Goal: Task Accomplishment & Management: Manage account settings

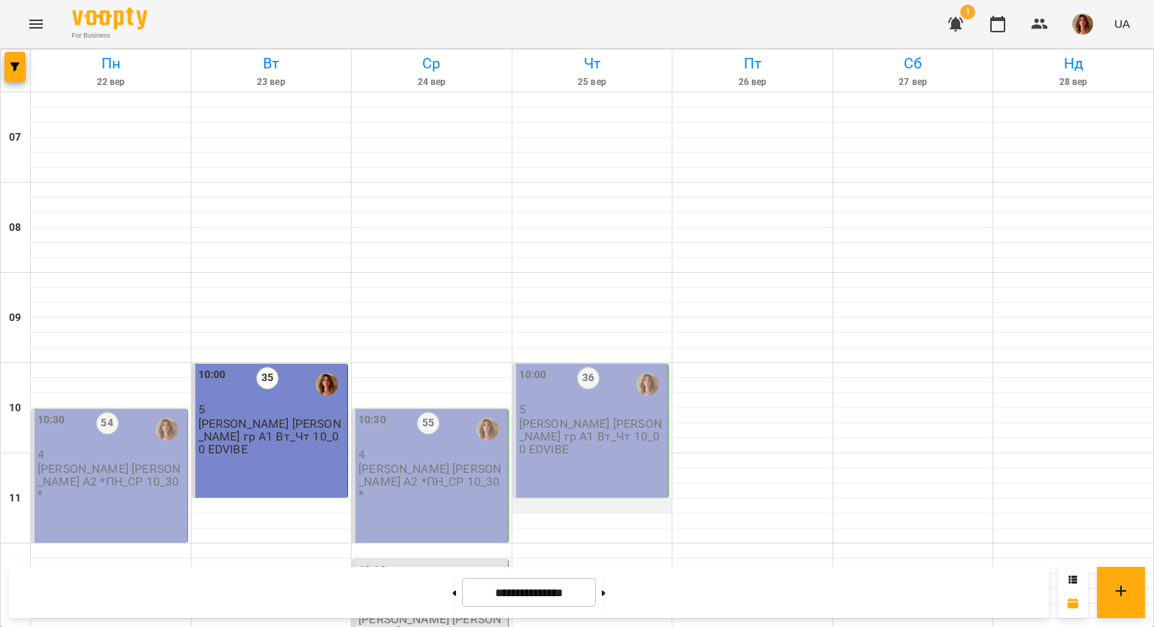
scroll to position [225, 0]
click at [958, 20] on icon "button" at bounding box center [955, 24] width 15 height 14
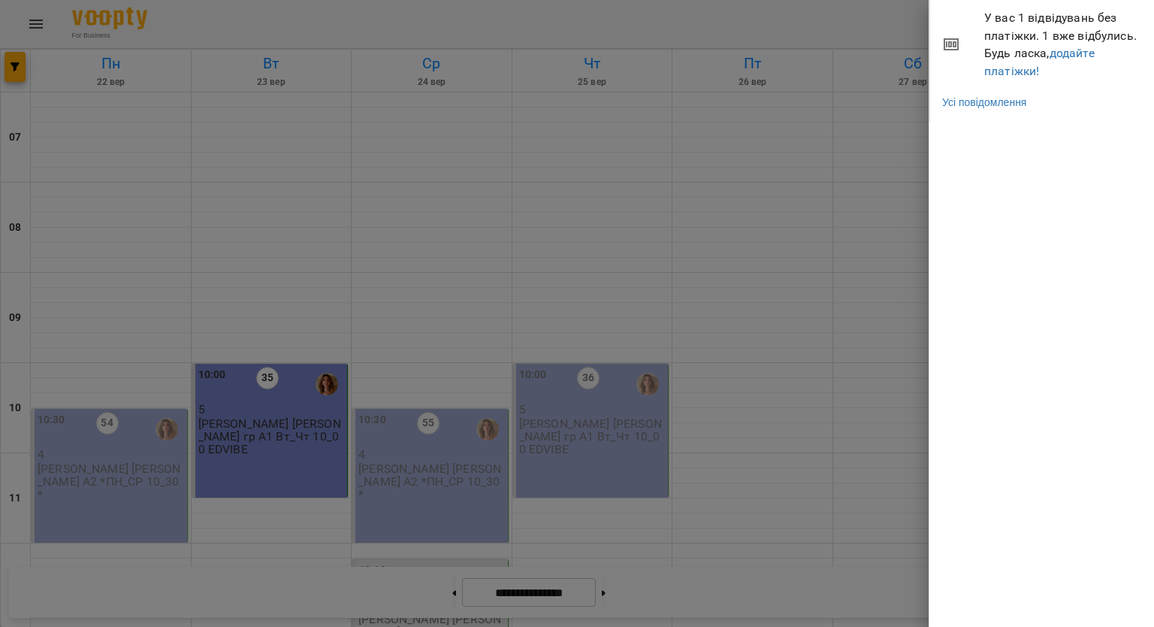
click at [902, 32] on div at bounding box center [577, 313] width 1154 height 627
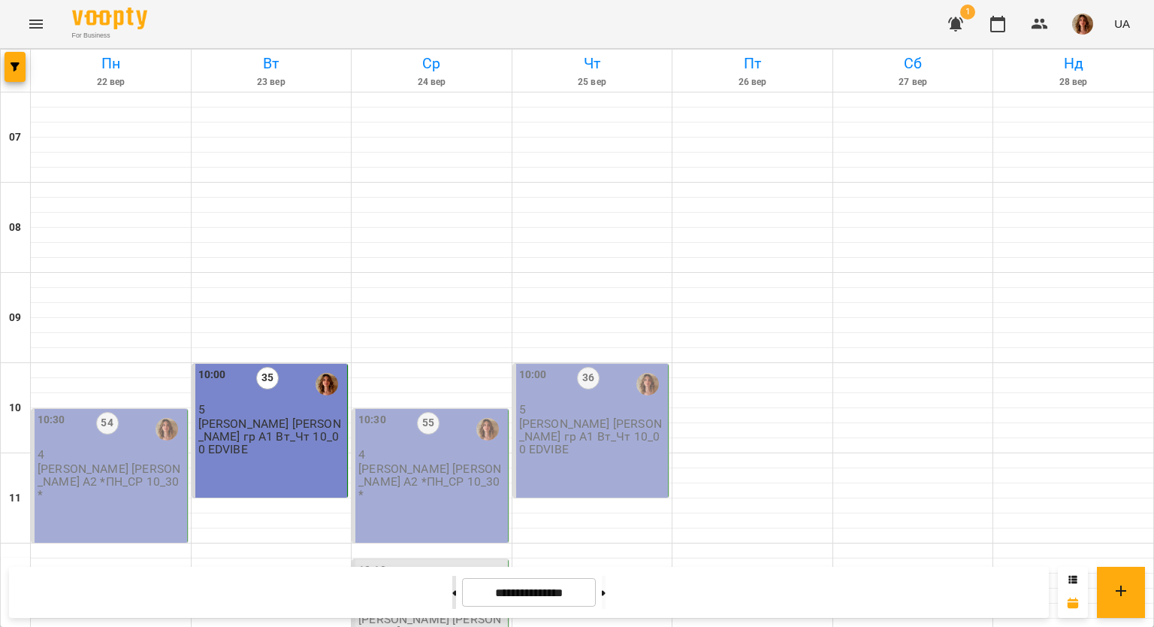
click at [452, 590] on button at bounding box center [454, 591] width 4 height 33
type input "**********"
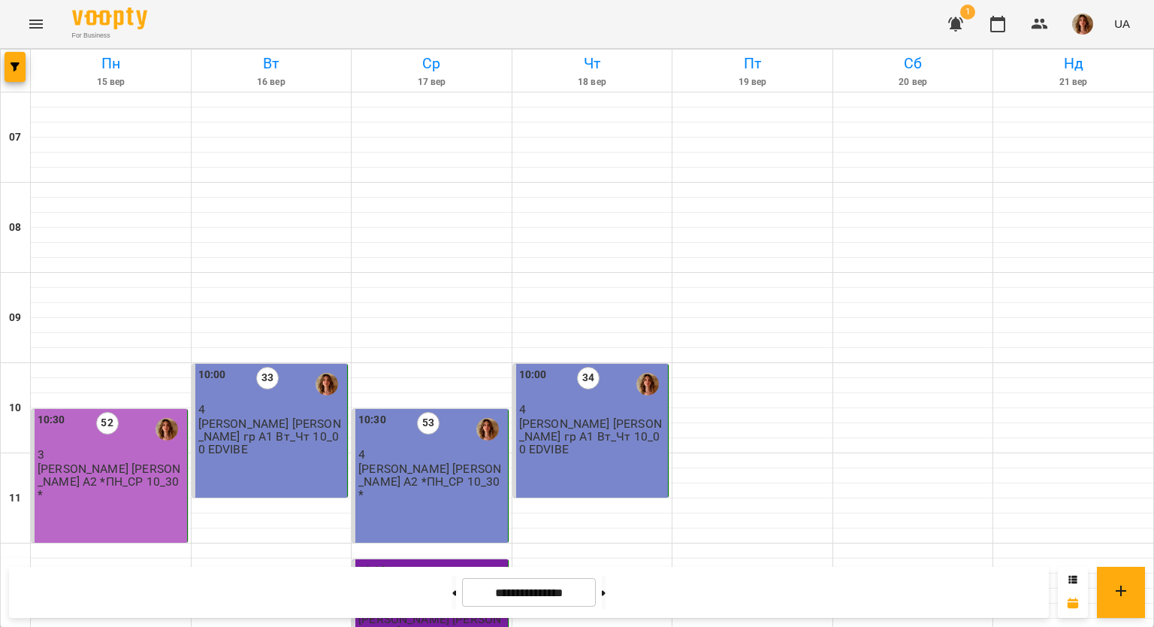
scroll to position [149, 0]
click at [100, 409] on div "10:30 52 3 [PERSON_NAME] [PERSON_NAME] А2 *ПН_СР 10_30*" at bounding box center [110, 476] width 156 height 134
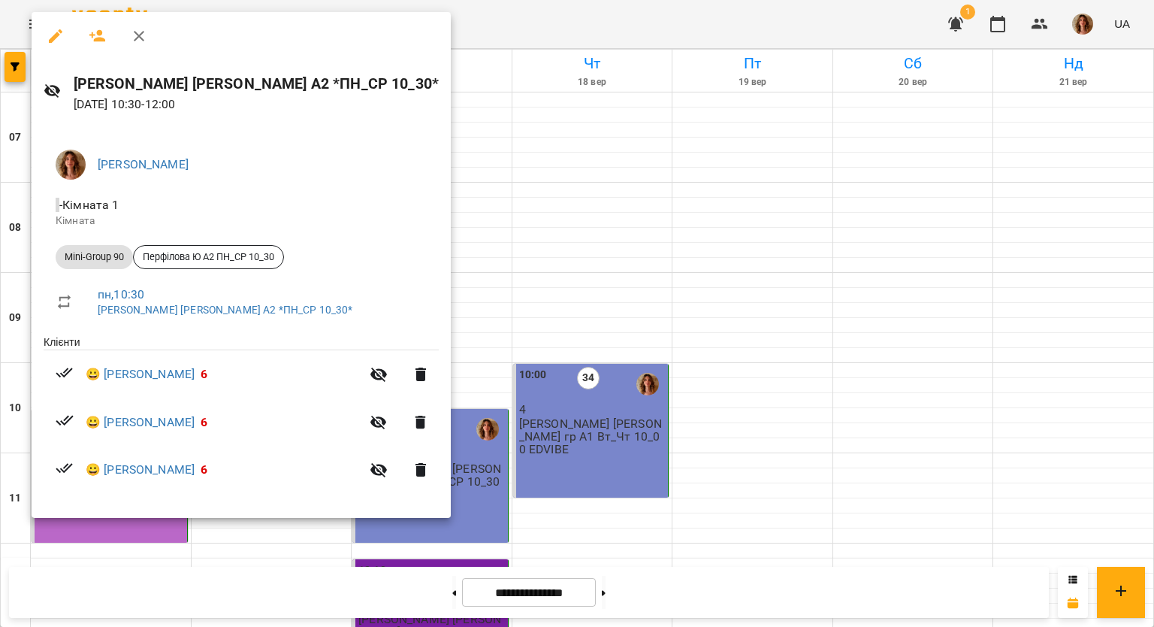
click at [406, 149] on div at bounding box center [577, 313] width 1154 height 627
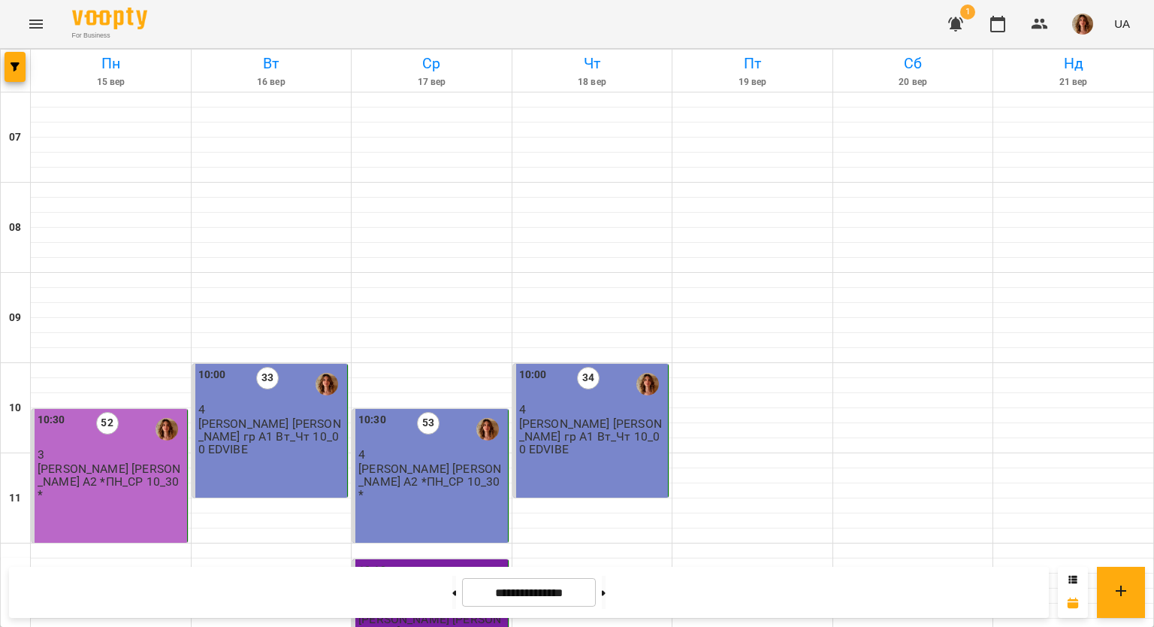
click at [98, 462] on p "[PERSON_NAME] [PERSON_NAME] А2 *ПН_СР 10_30*" at bounding box center [111, 481] width 146 height 39
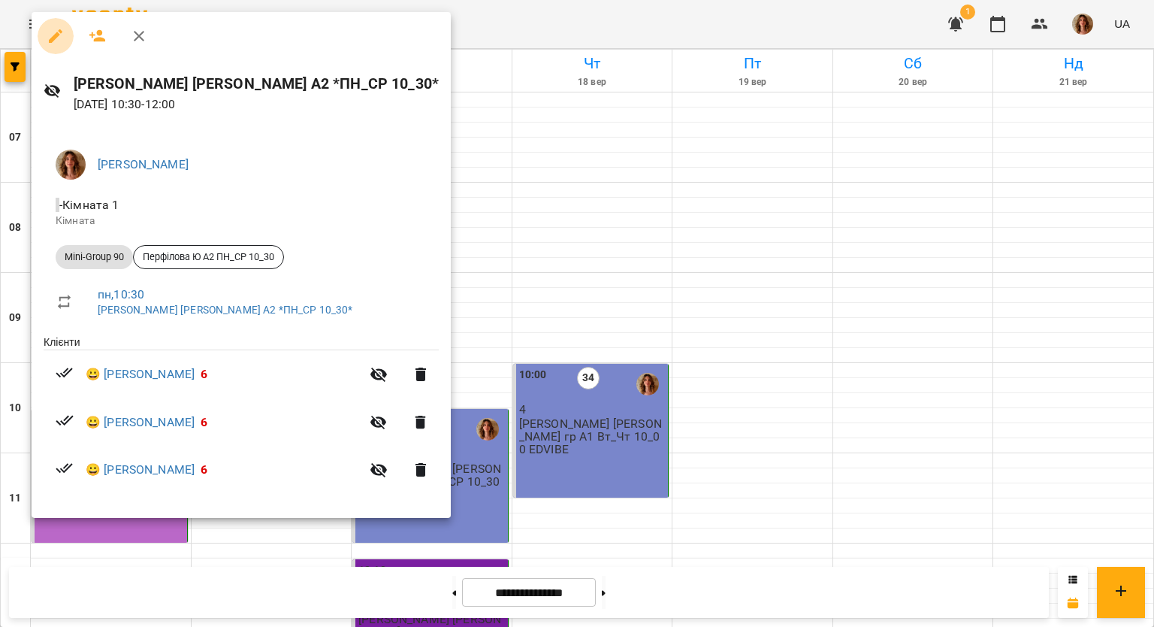
click at [59, 36] on icon "button" at bounding box center [56, 36] width 18 height 18
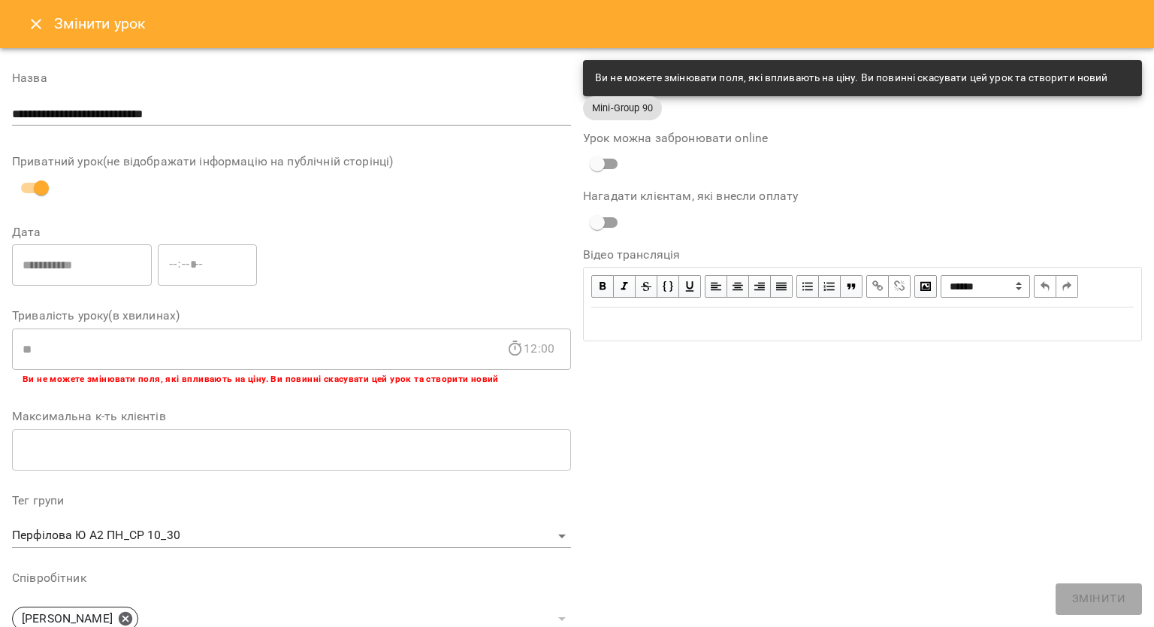
click at [35, 25] on icon "Close" at bounding box center [36, 24] width 11 height 11
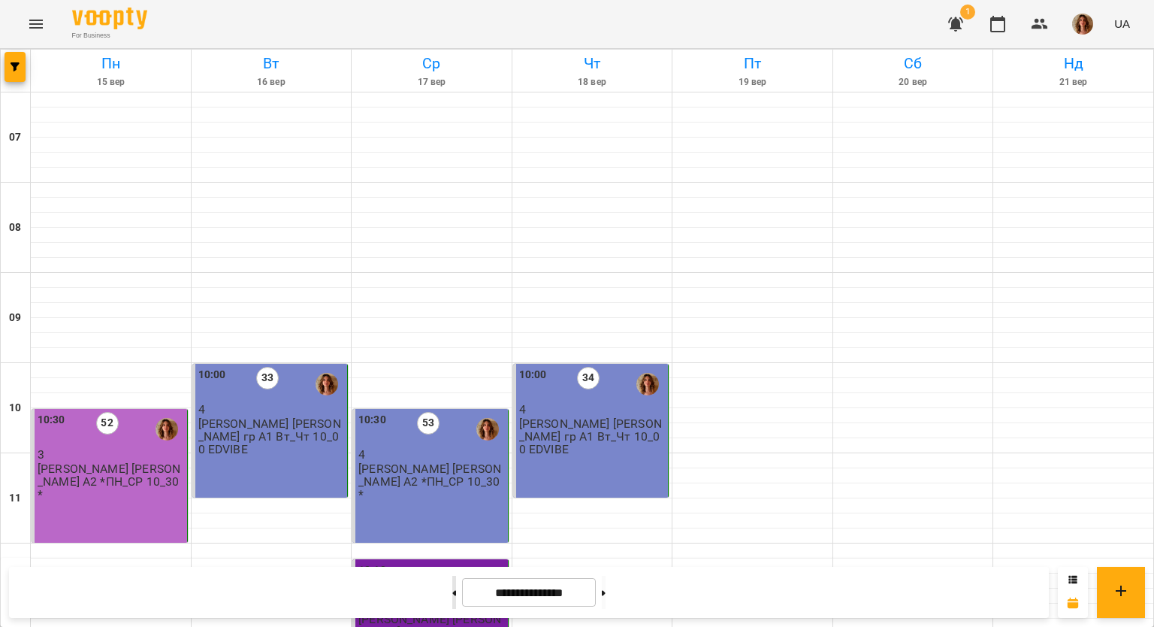
click at [452, 593] on button at bounding box center [454, 591] width 4 height 33
type input "**********"
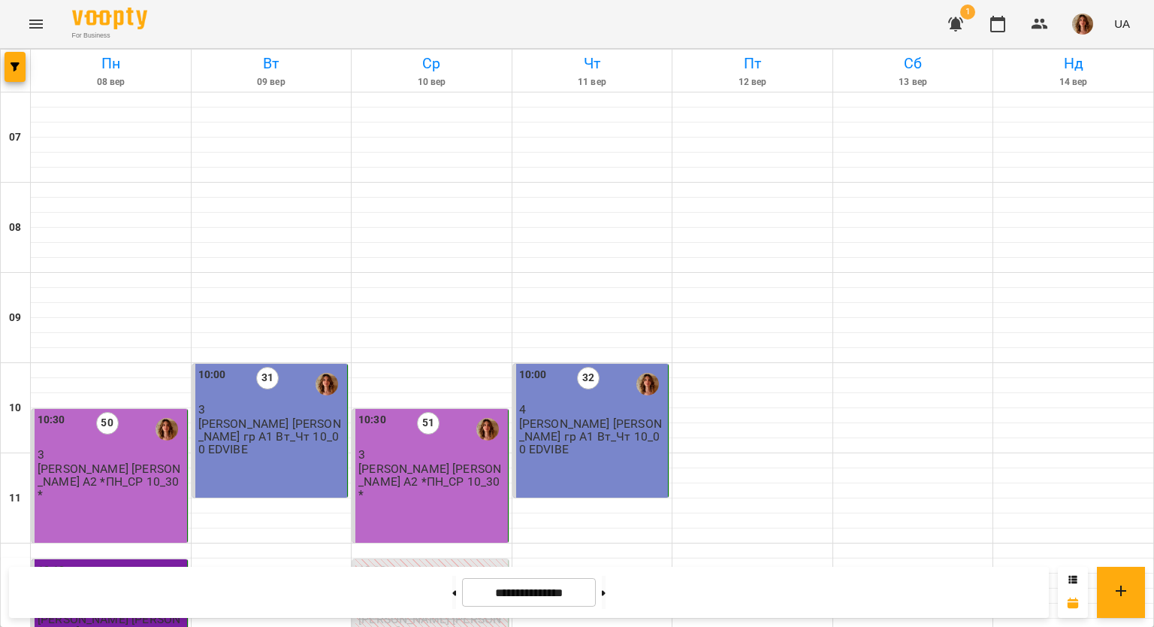
scroll to position [149, 0]
click at [482, 409] on div "10:30 51 3 [PERSON_NAME] А2 *ПН_СР 10_30*" at bounding box center [430, 476] width 156 height 134
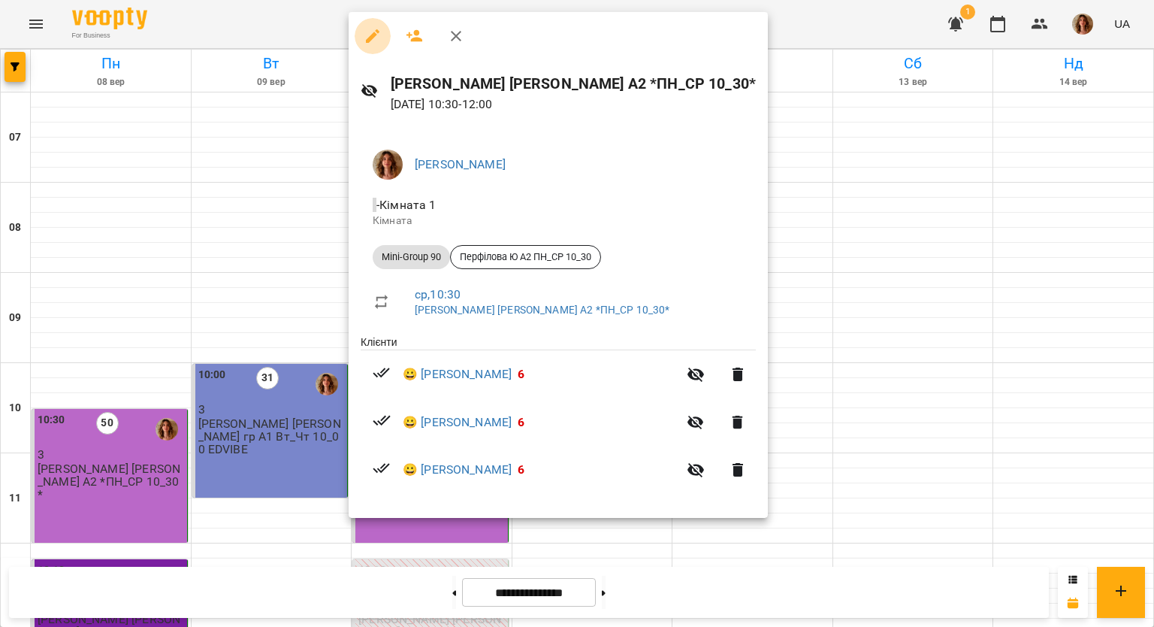
click at [368, 32] on icon "button" at bounding box center [373, 36] width 18 height 18
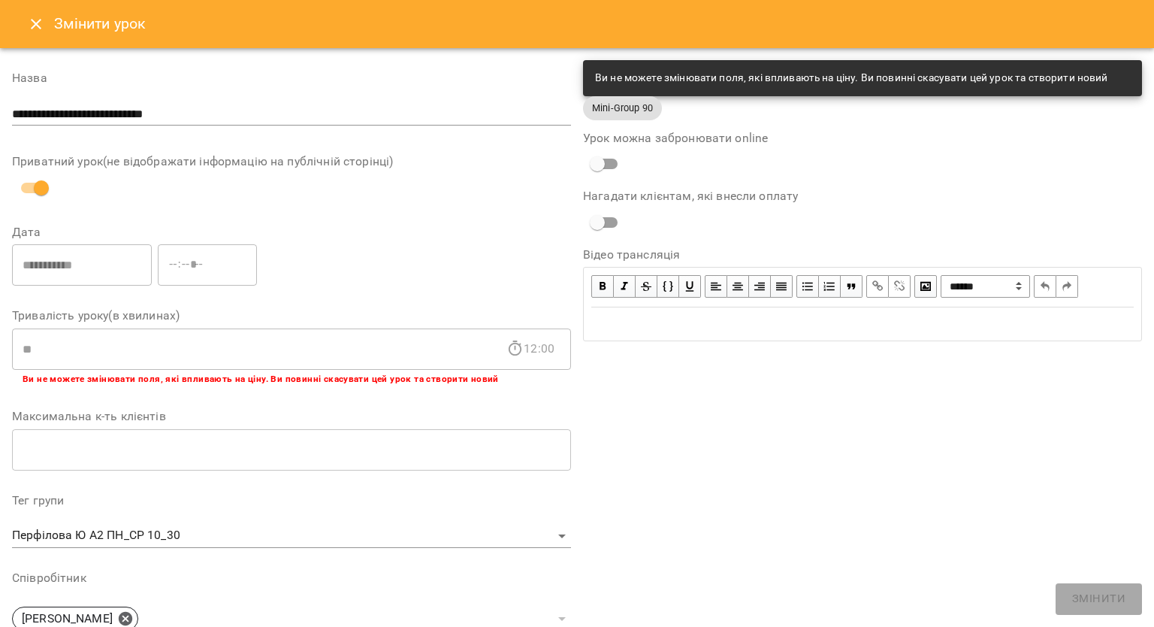
click at [30, 23] on icon "Close" at bounding box center [36, 24] width 18 height 18
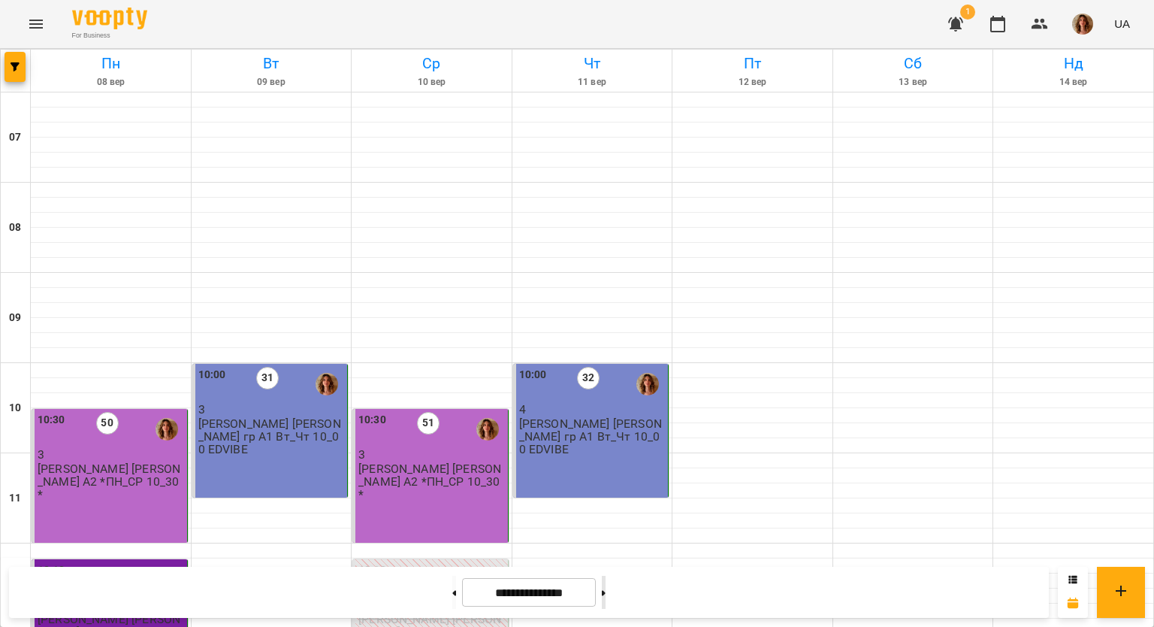
click at [605, 591] on icon at bounding box center [604, 592] width 4 height 5
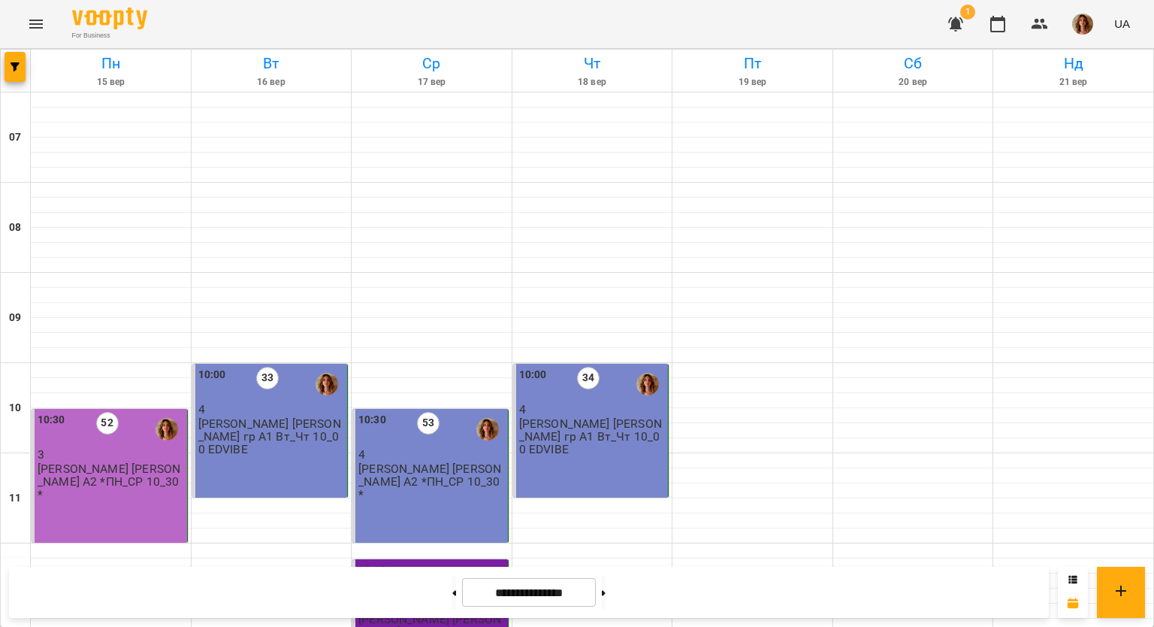
scroll to position [526, 0]
click at [605, 598] on button at bounding box center [604, 591] width 4 height 33
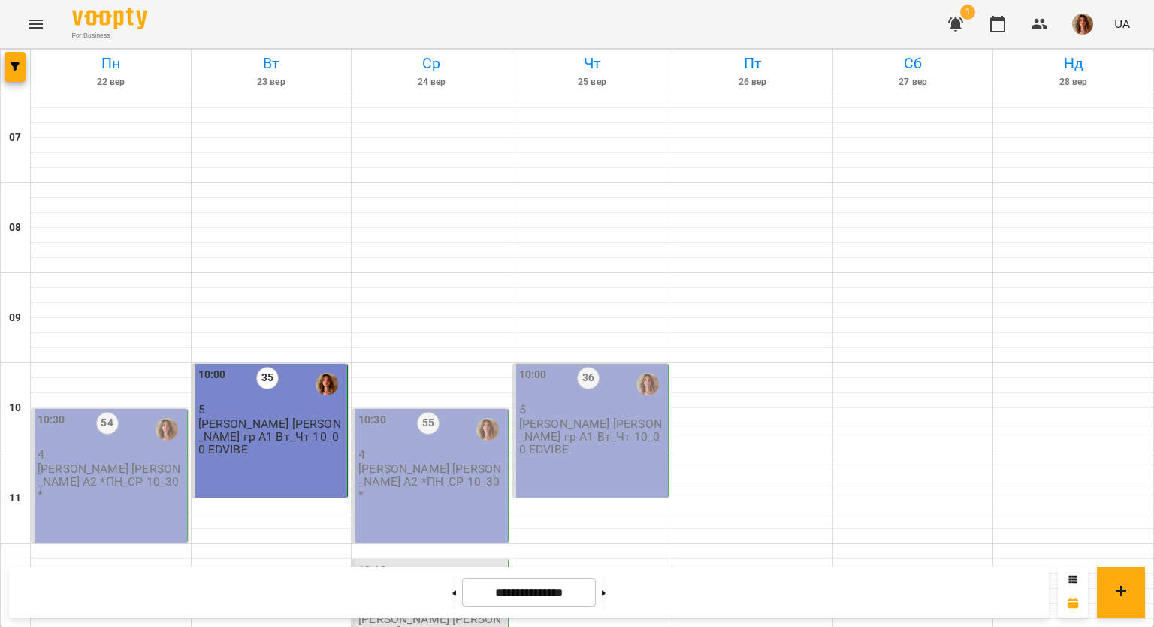
scroll to position [225, 0]
click at [452, 586] on button at bounding box center [454, 591] width 4 height 33
type input "**********"
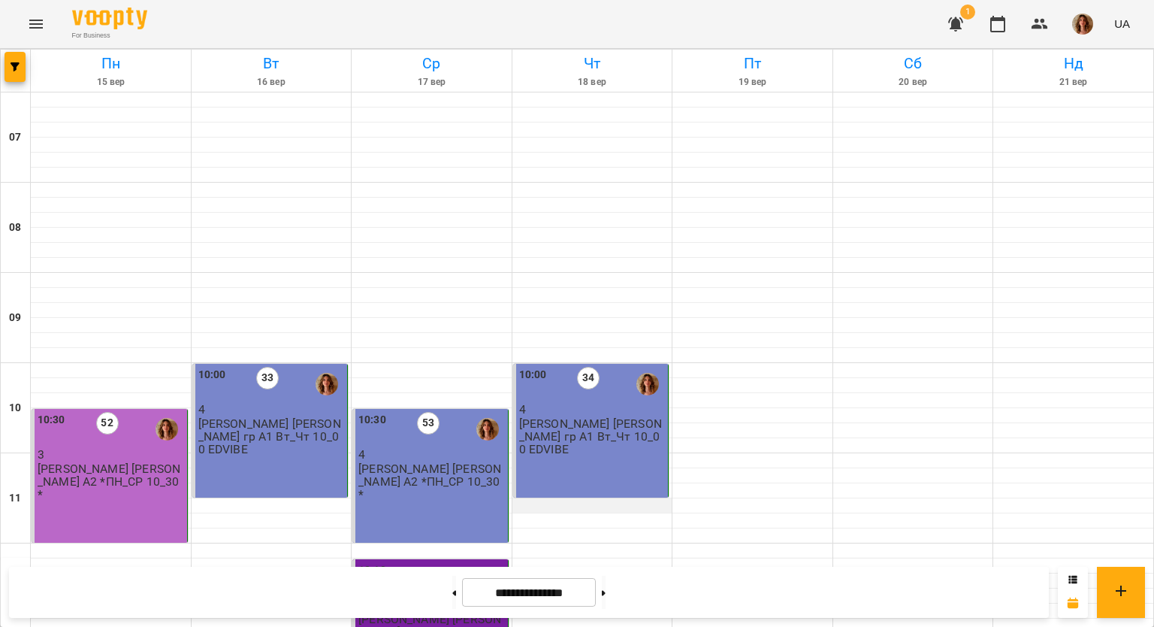
scroll to position [75, 0]
